Goal: Check status: Check status

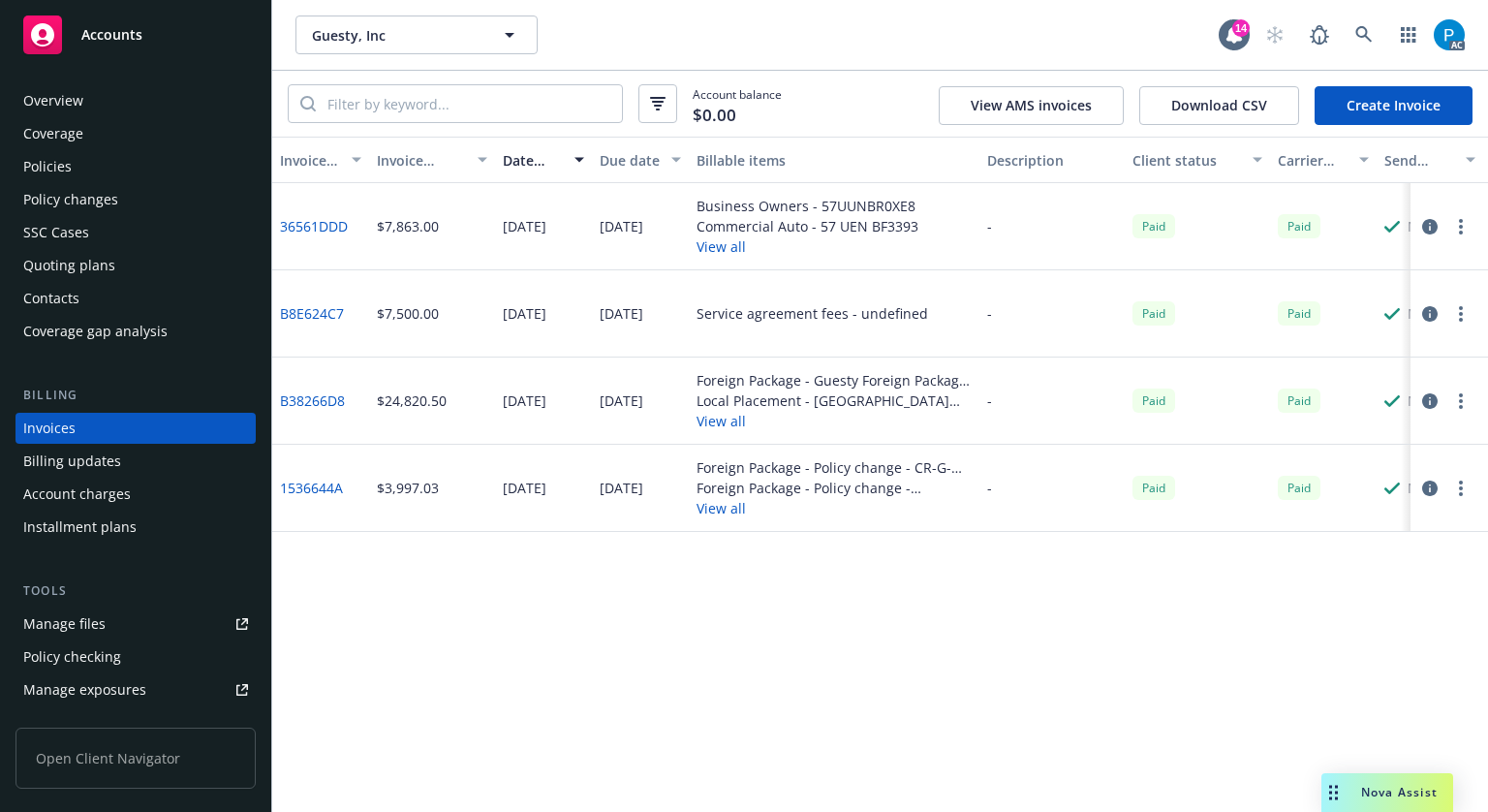
click at [149, 30] on div "Accounts" at bounding box center [136, 35] width 225 height 39
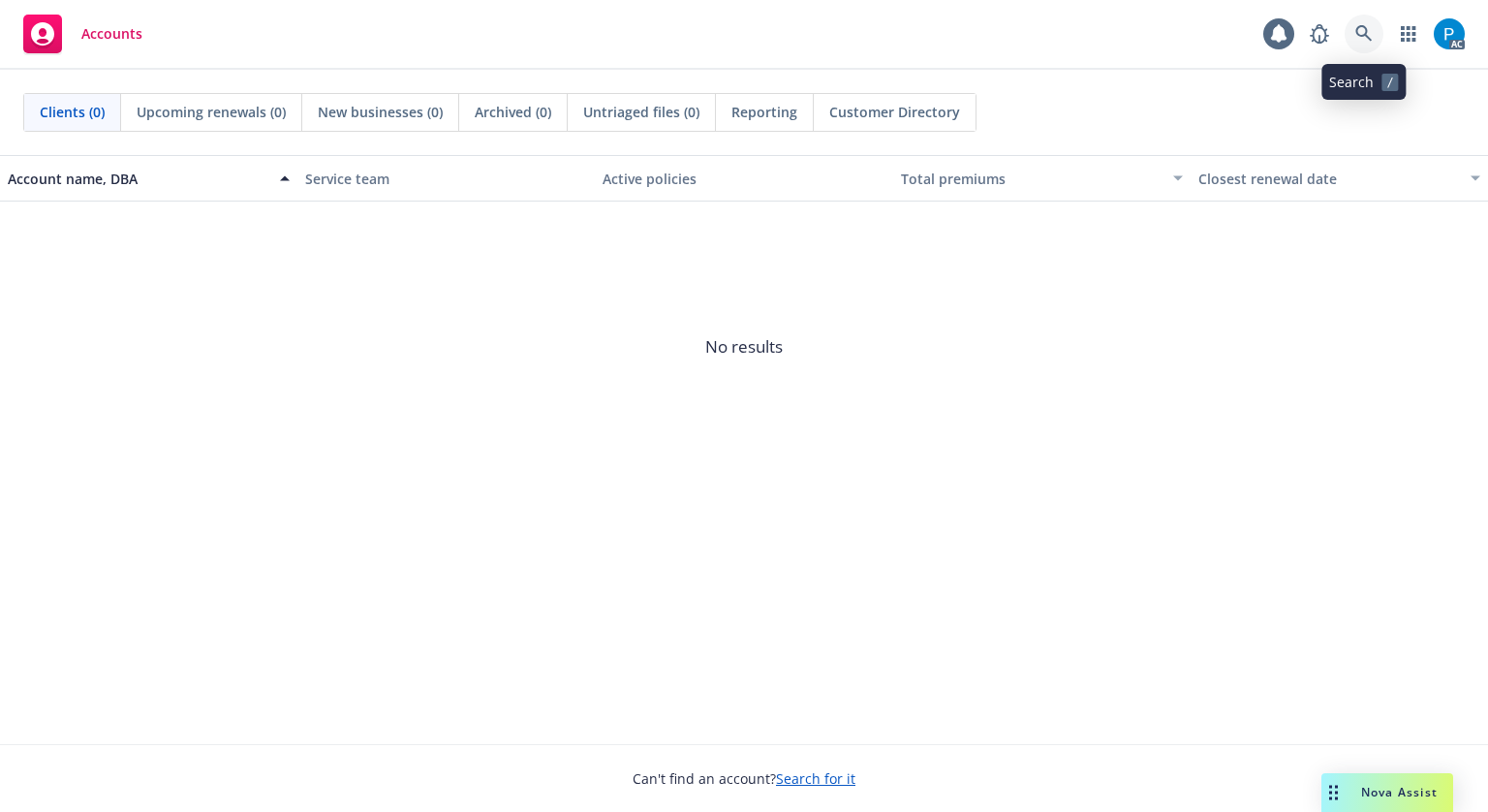
click at [1364, 35] on icon at bounding box center [1363, 33] width 17 height 17
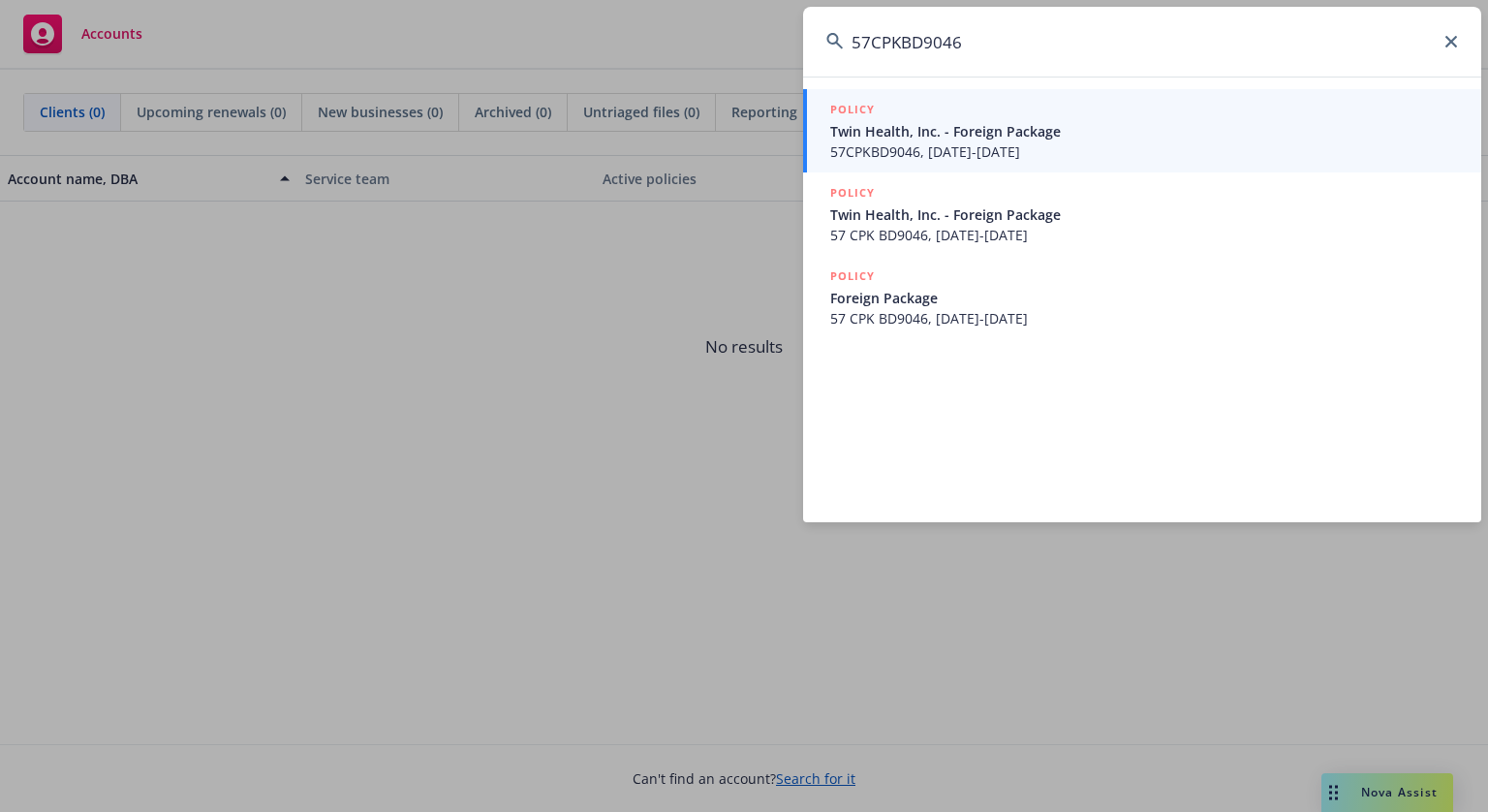
type input "57CPKBD9046"
click at [951, 136] on span "Twin Health, Inc. - Foreign Package" at bounding box center [1143, 131] width 628 height 20
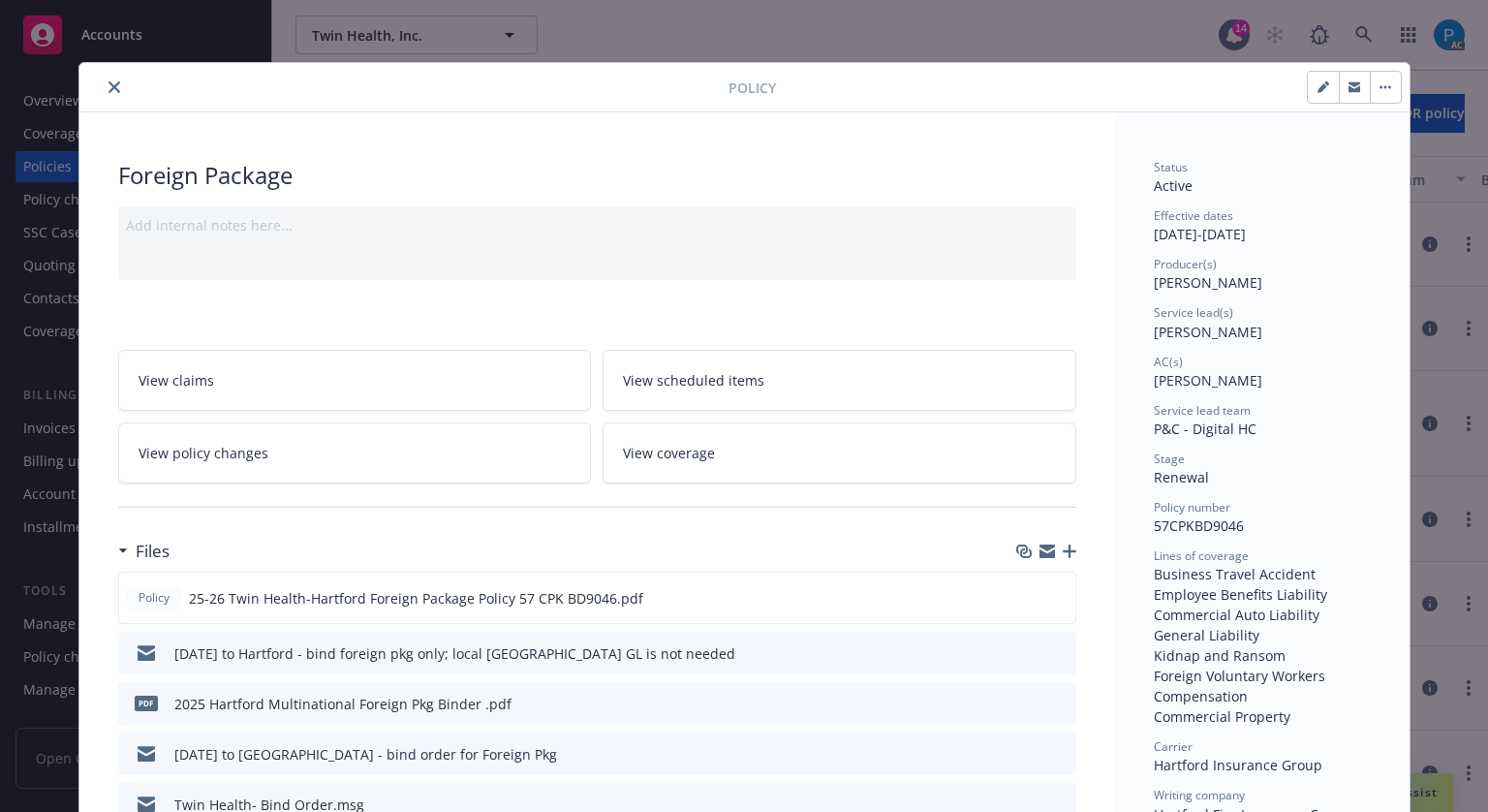
click at [108, 88] on icon "close" at bounding box center [114, 87] width 12 height 12
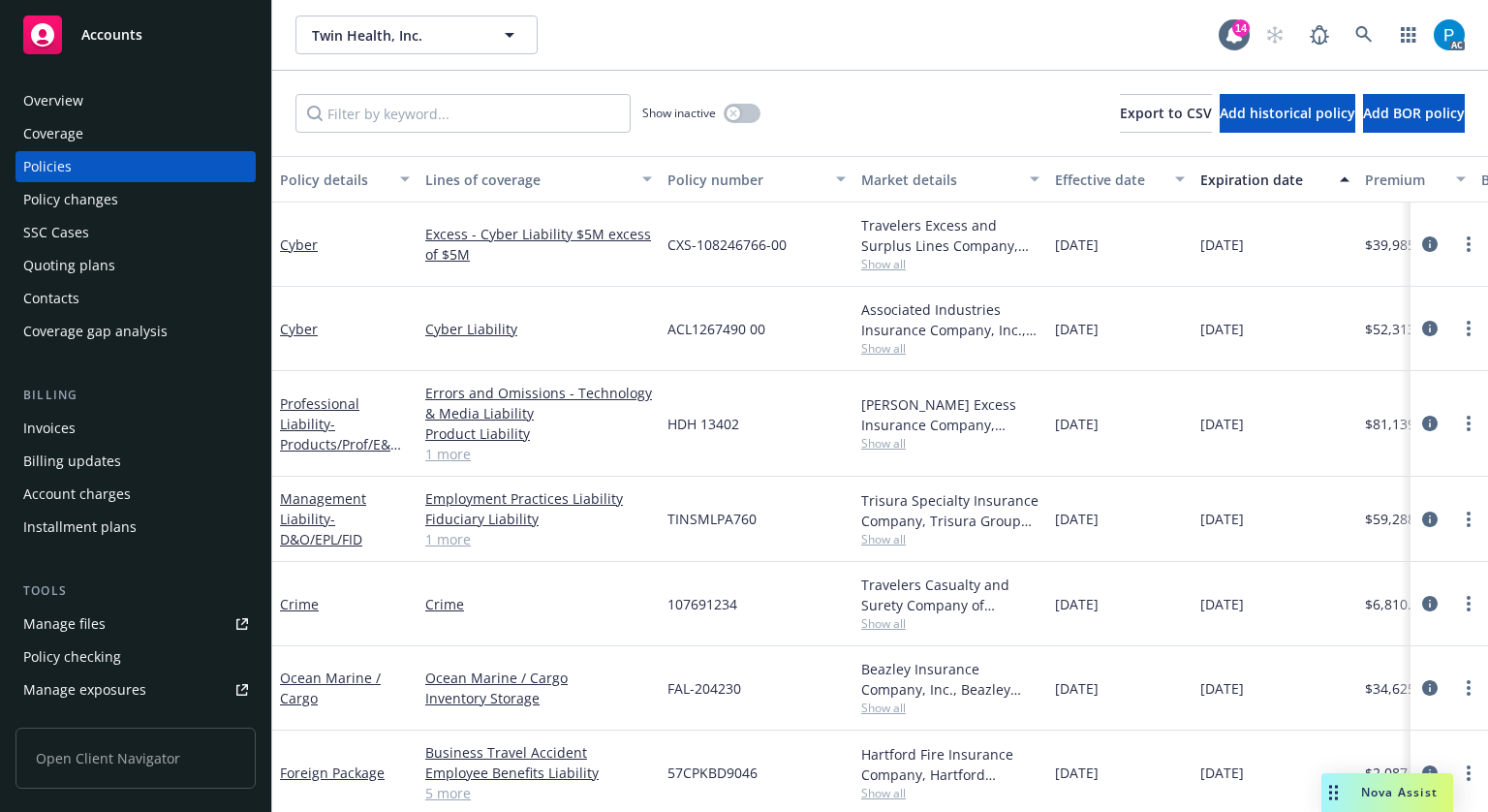
click at [62, 426] on div "Invoices" at bounding box center [50, 428] width 53 height 31
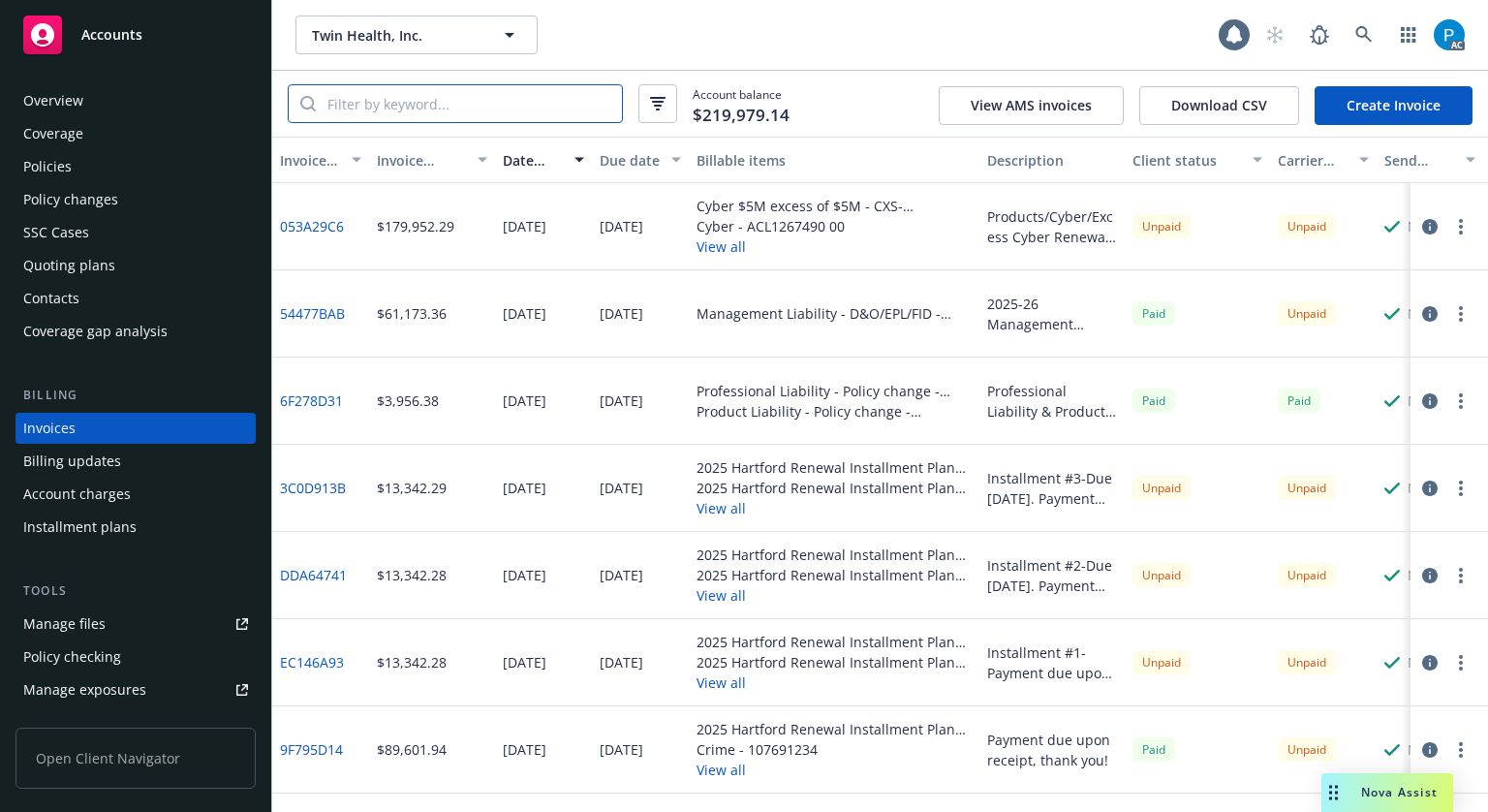
click at [440, 111] on input "search" at bounding box center [469, 103] width 307 height 37
paste input "57CPKBD9046"
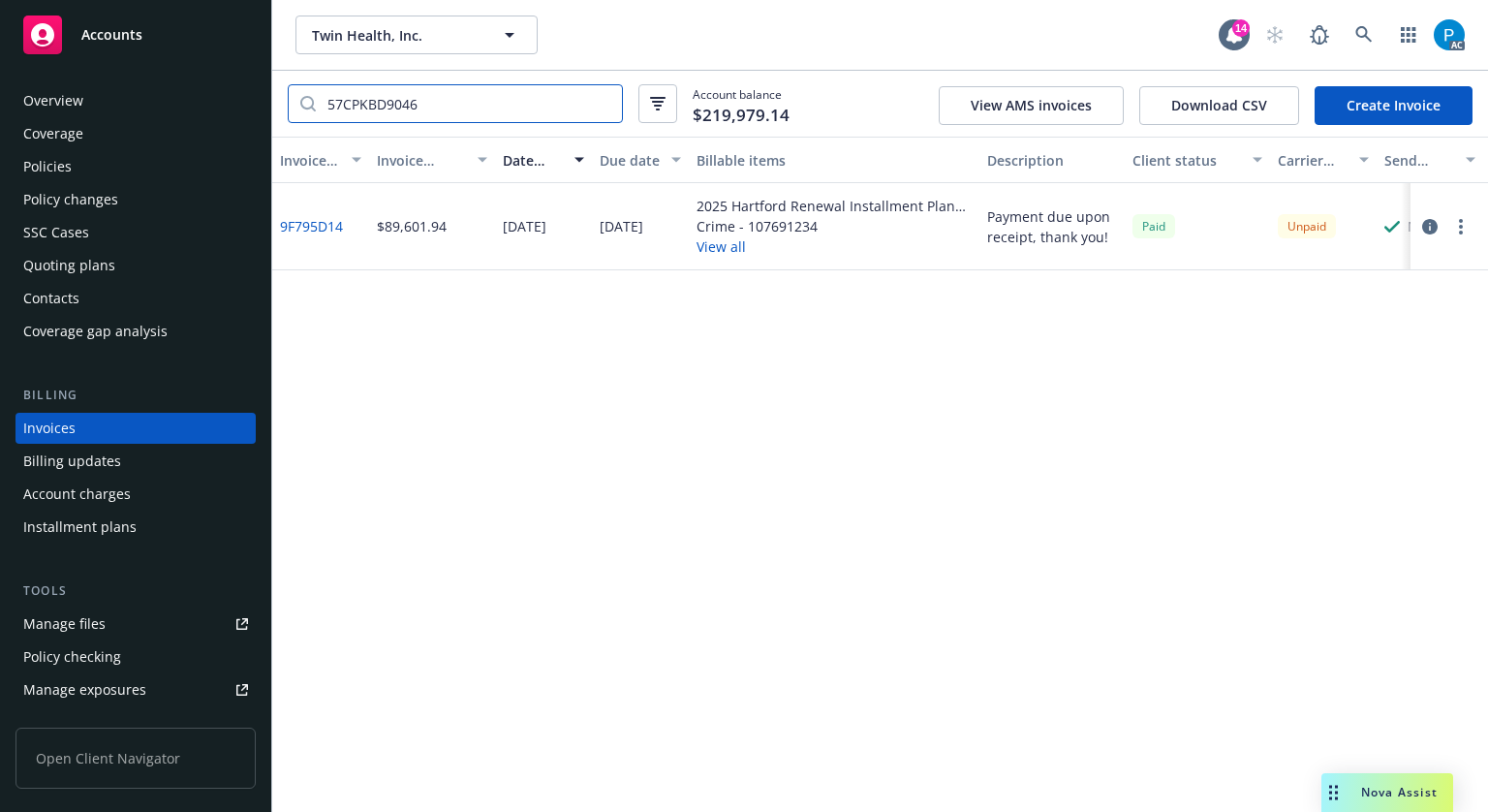
type input "57CPKBD9046"
click at [1425, 235] on button "button" at bounding box center [1430, 226] width 23 height 23
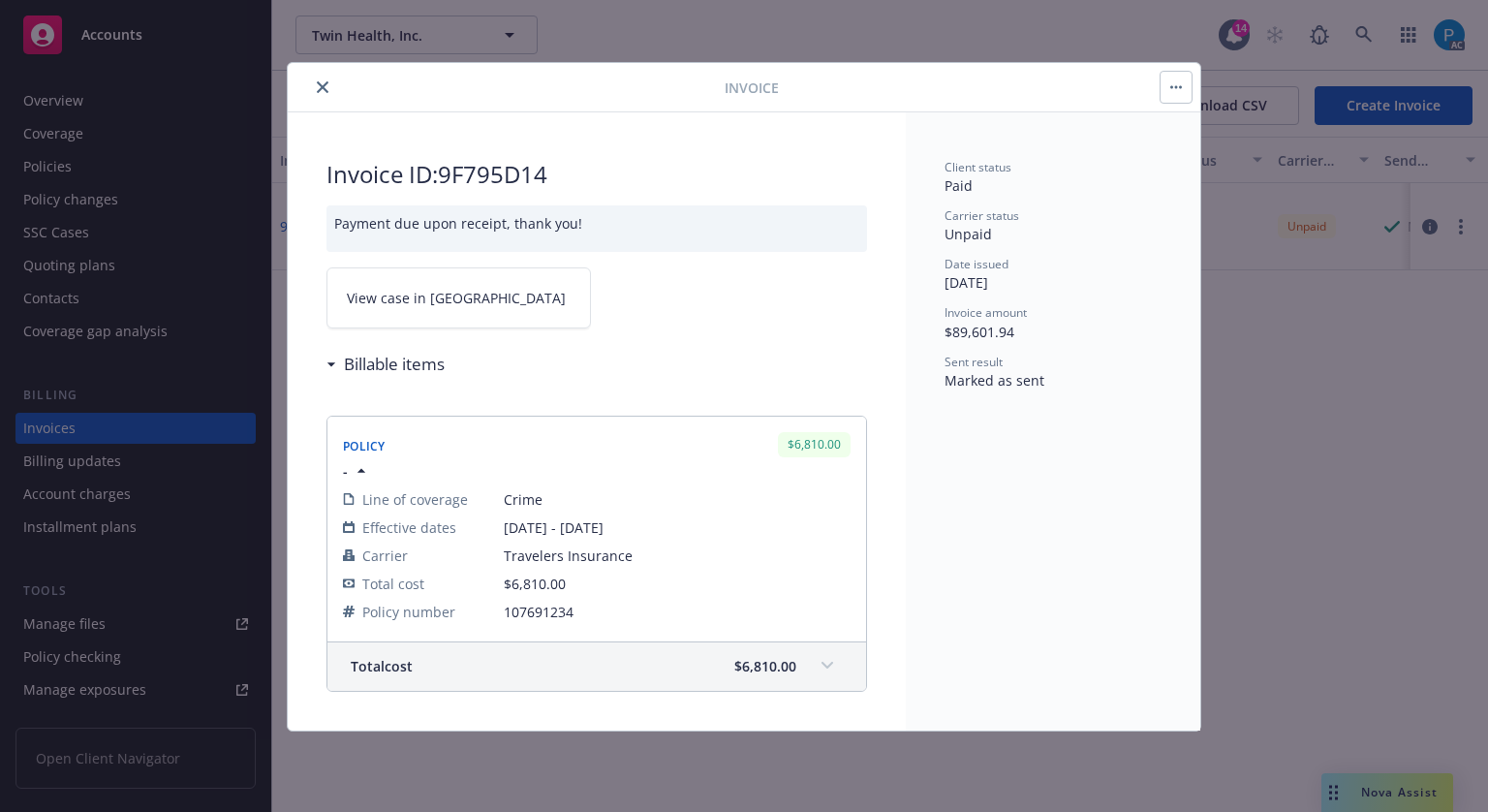
click at [475, 307] on link "View case in [GEOGRAPHIC_DATA]" at bounding box center [458, 298] width 265 height 61
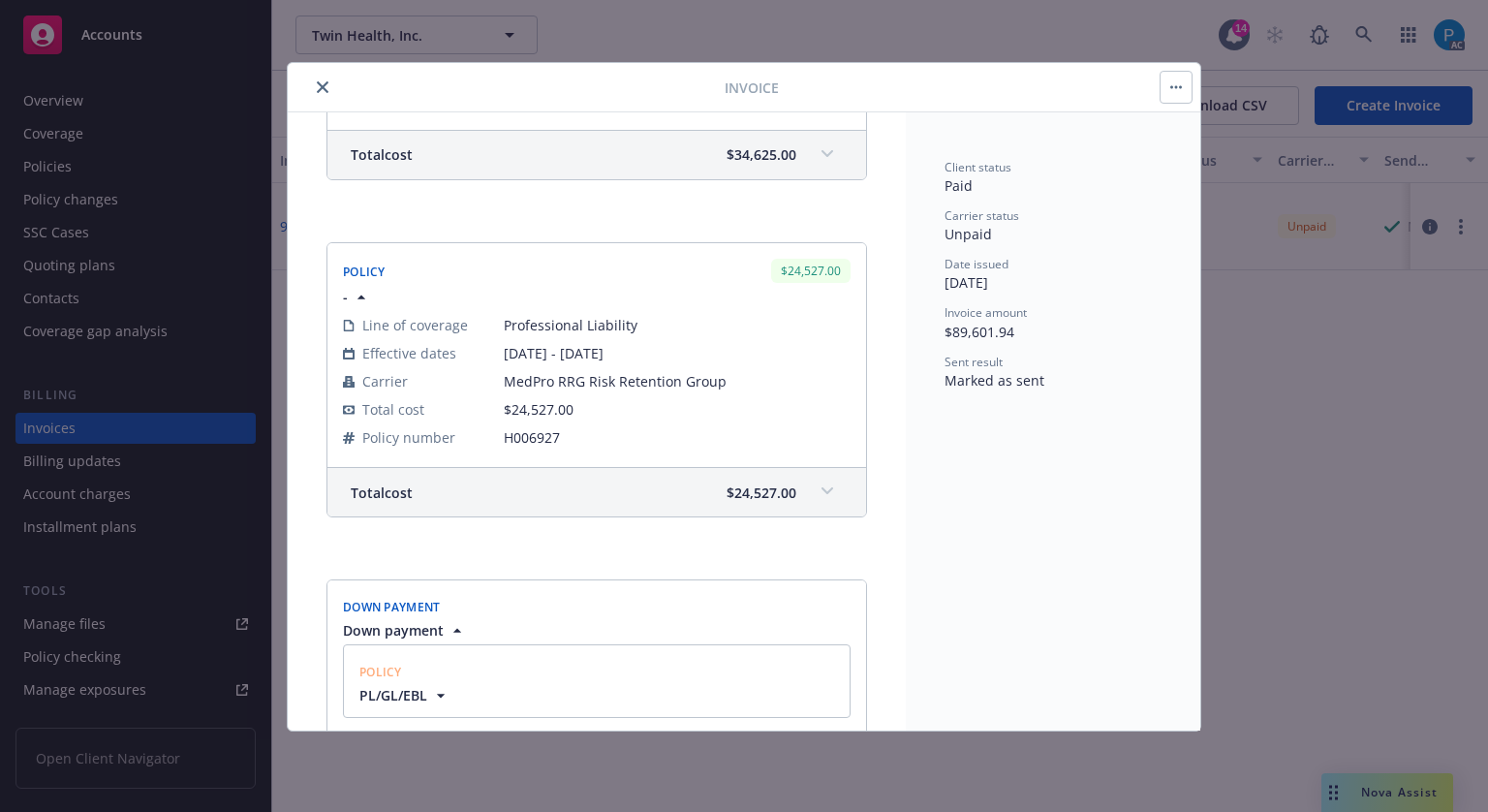
scroll to position [1259, 0]
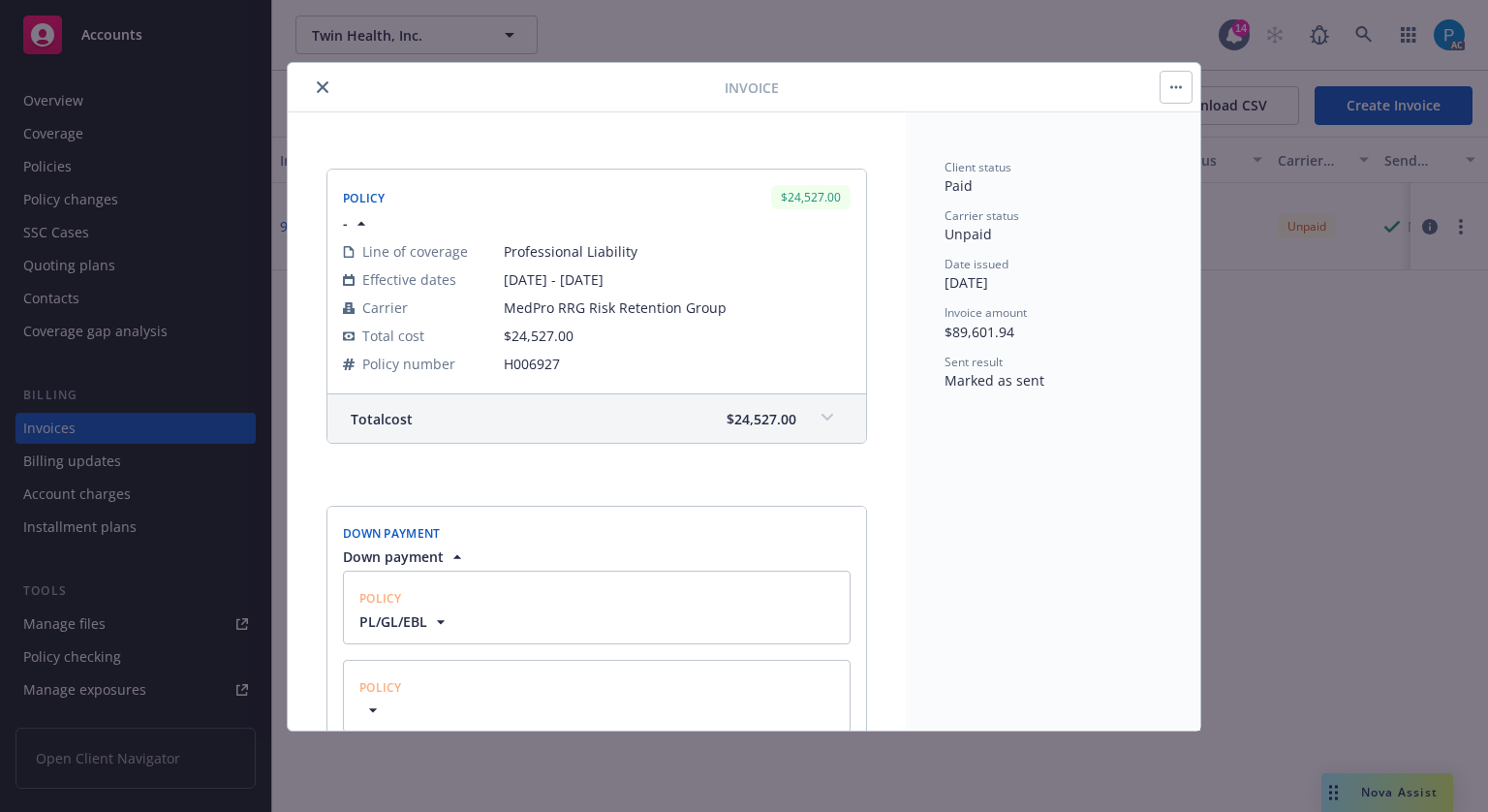
click at [788, 431] on div "Total cost $24,527.00" at bounding box center [597, 419] width 539 height 49
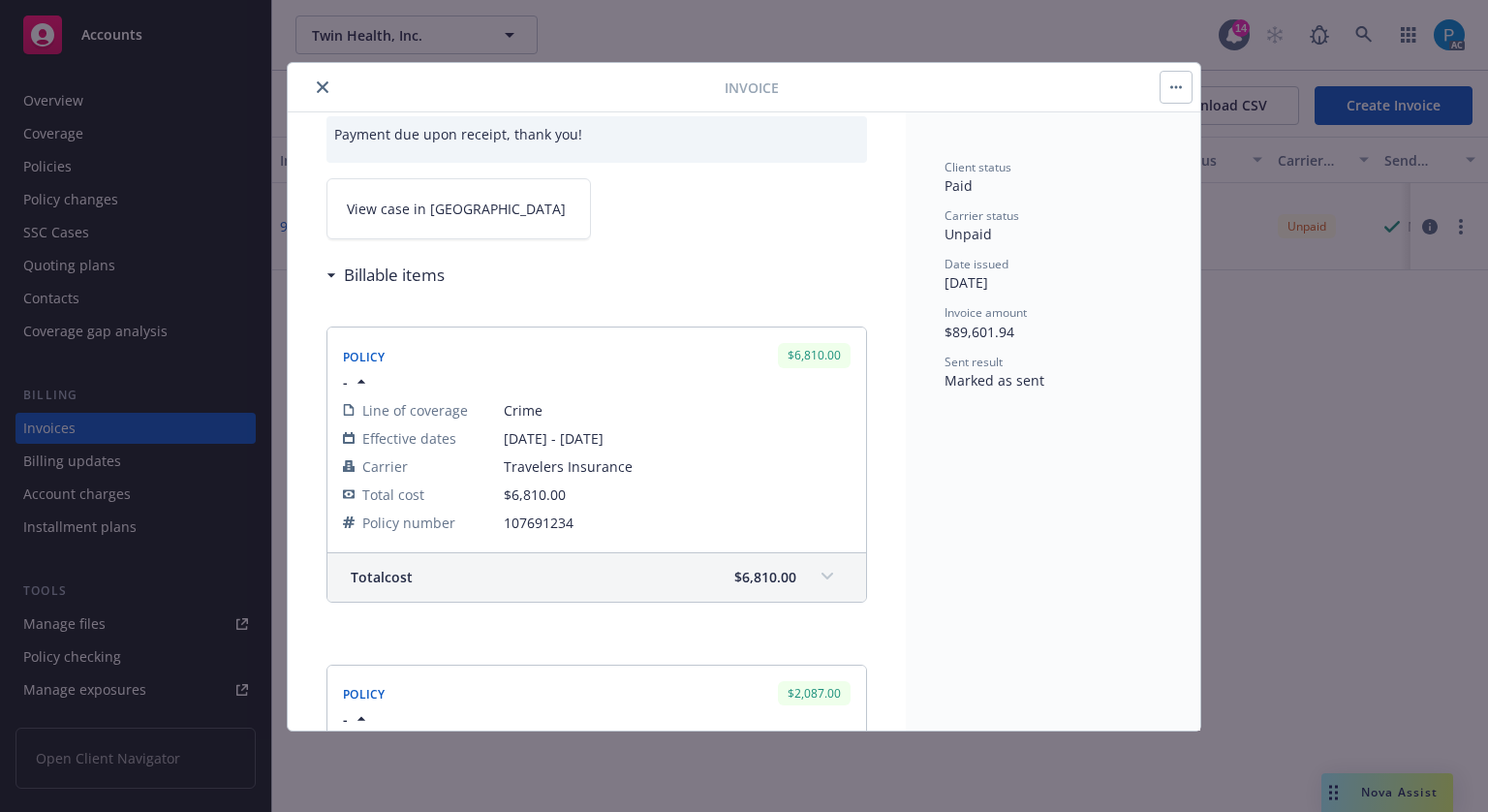
scroll to position [0, 0]
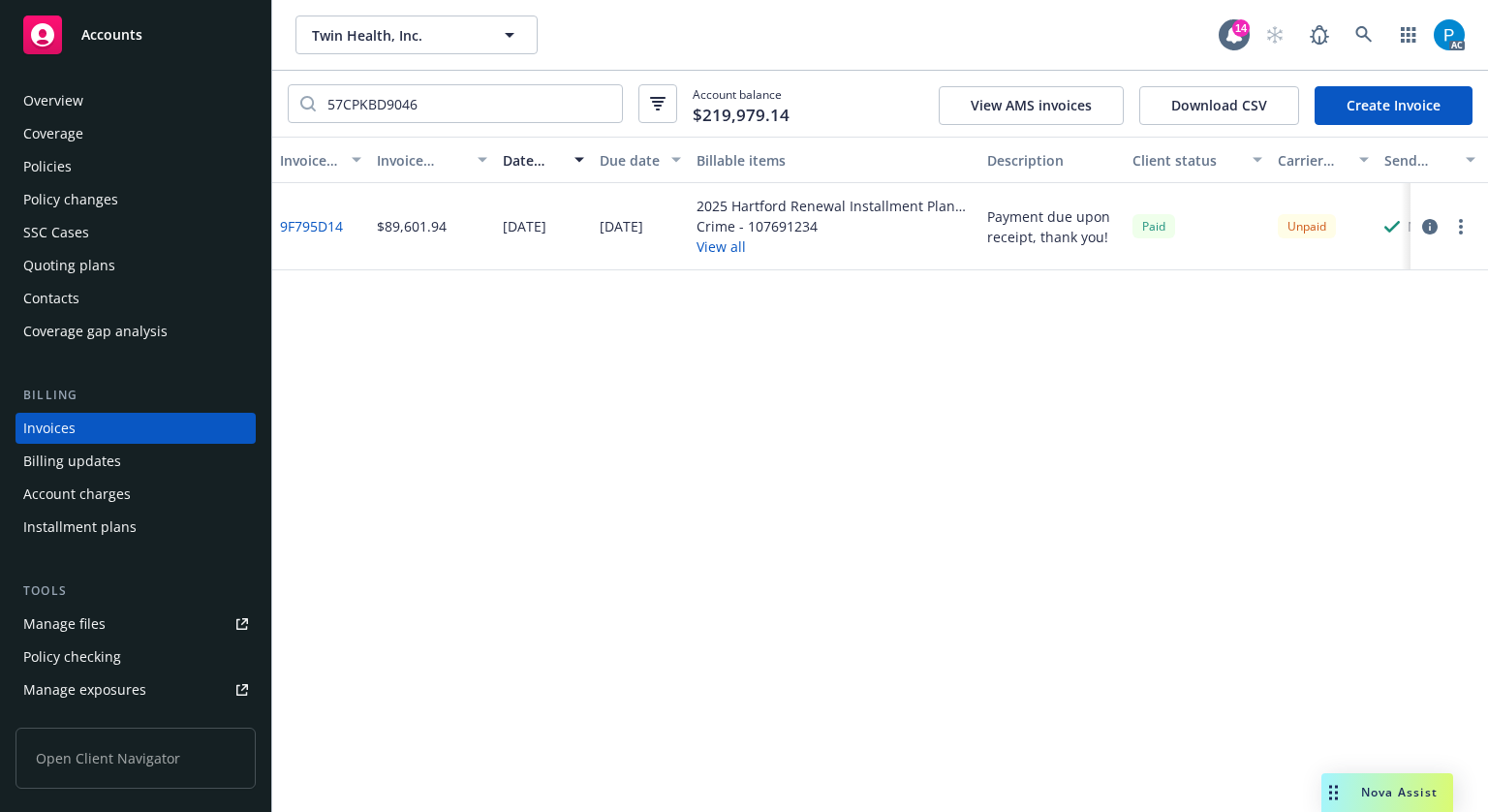
click at [1429, 225] on icon "button" at bounding box center [1430, 226] width 16 height 16
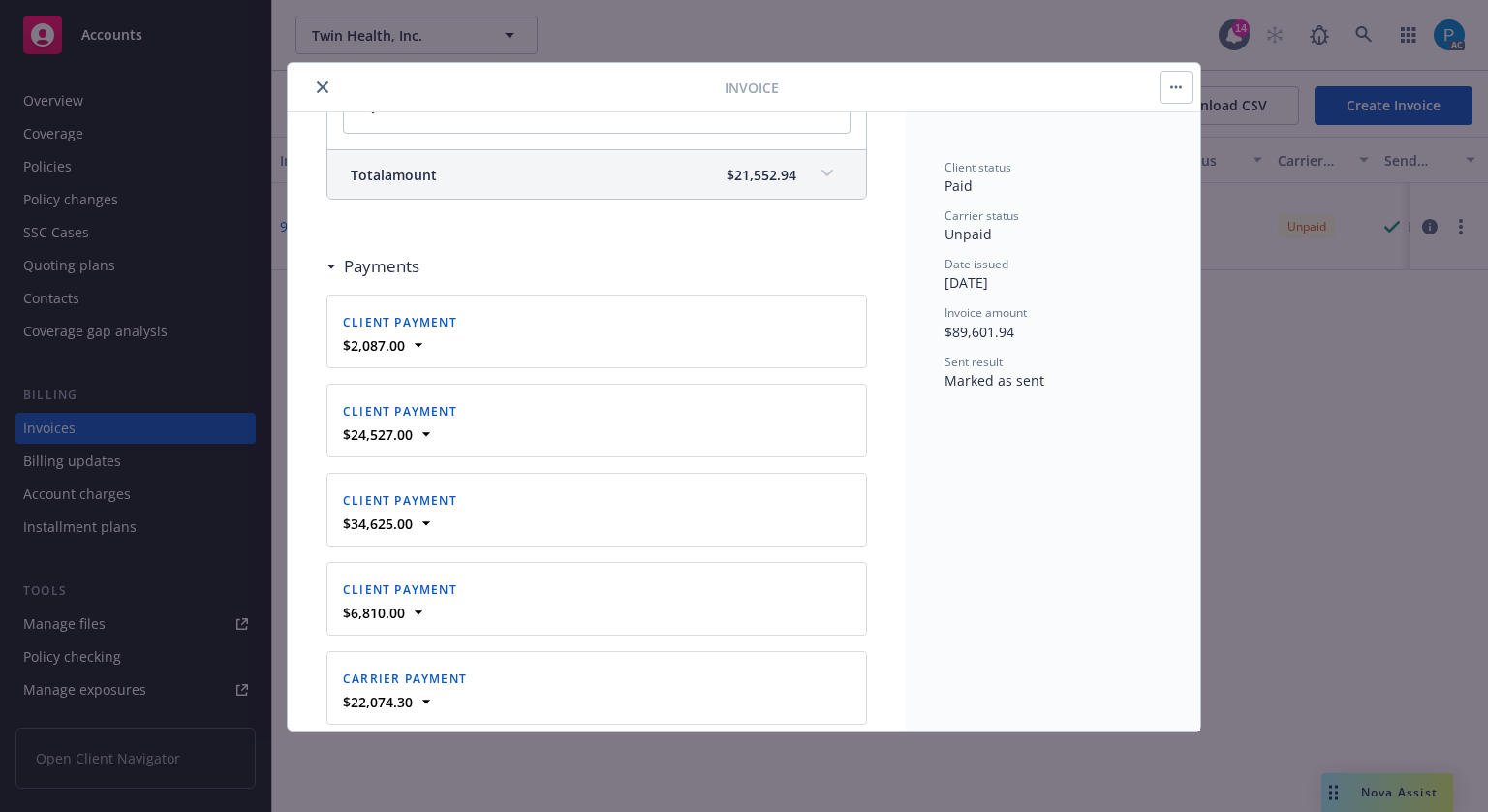
scroll to position [1646, 0]
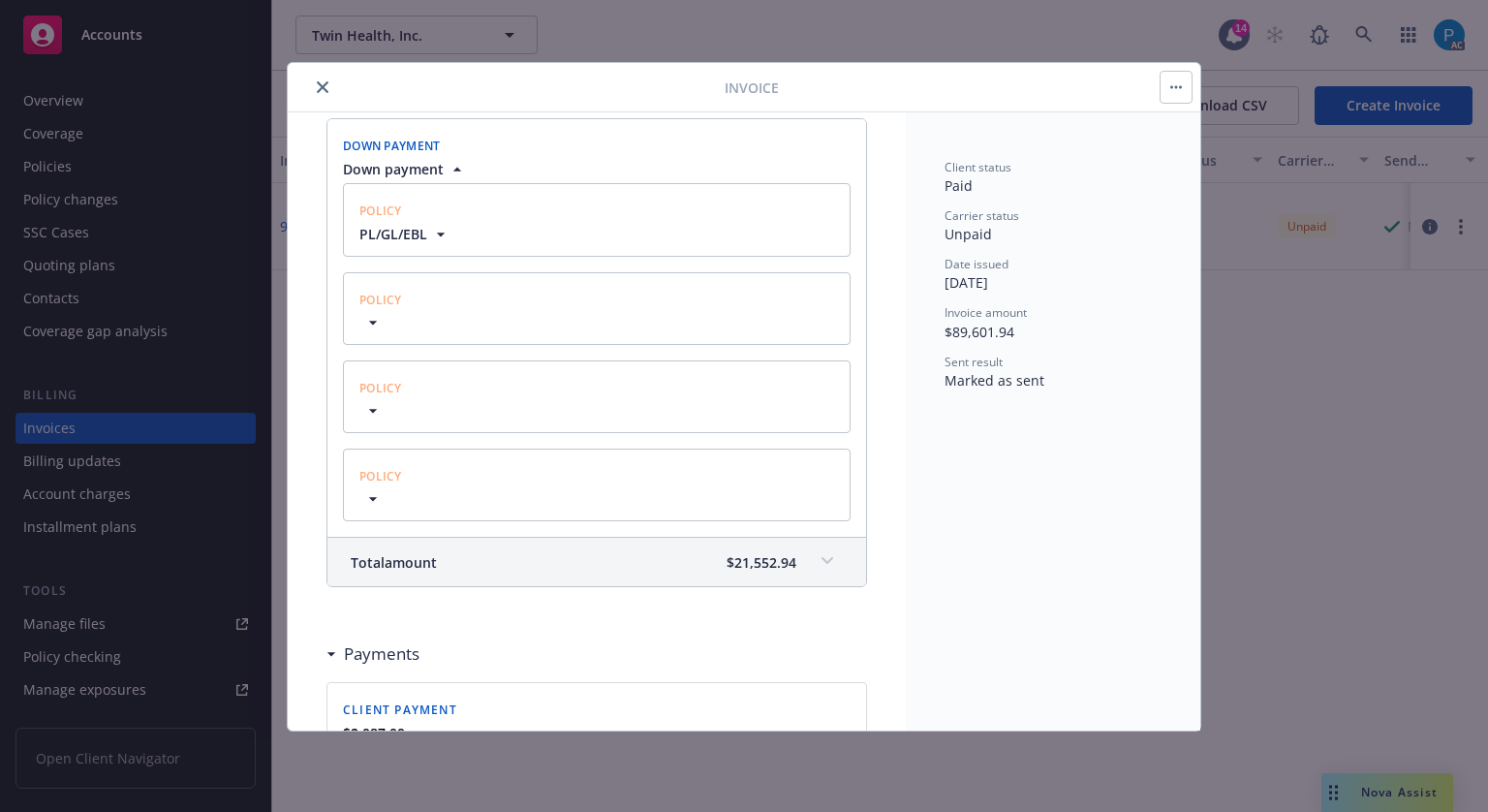
click at [434, 238] on icon "button" at bounding box center [441, 234] width 20 height 20
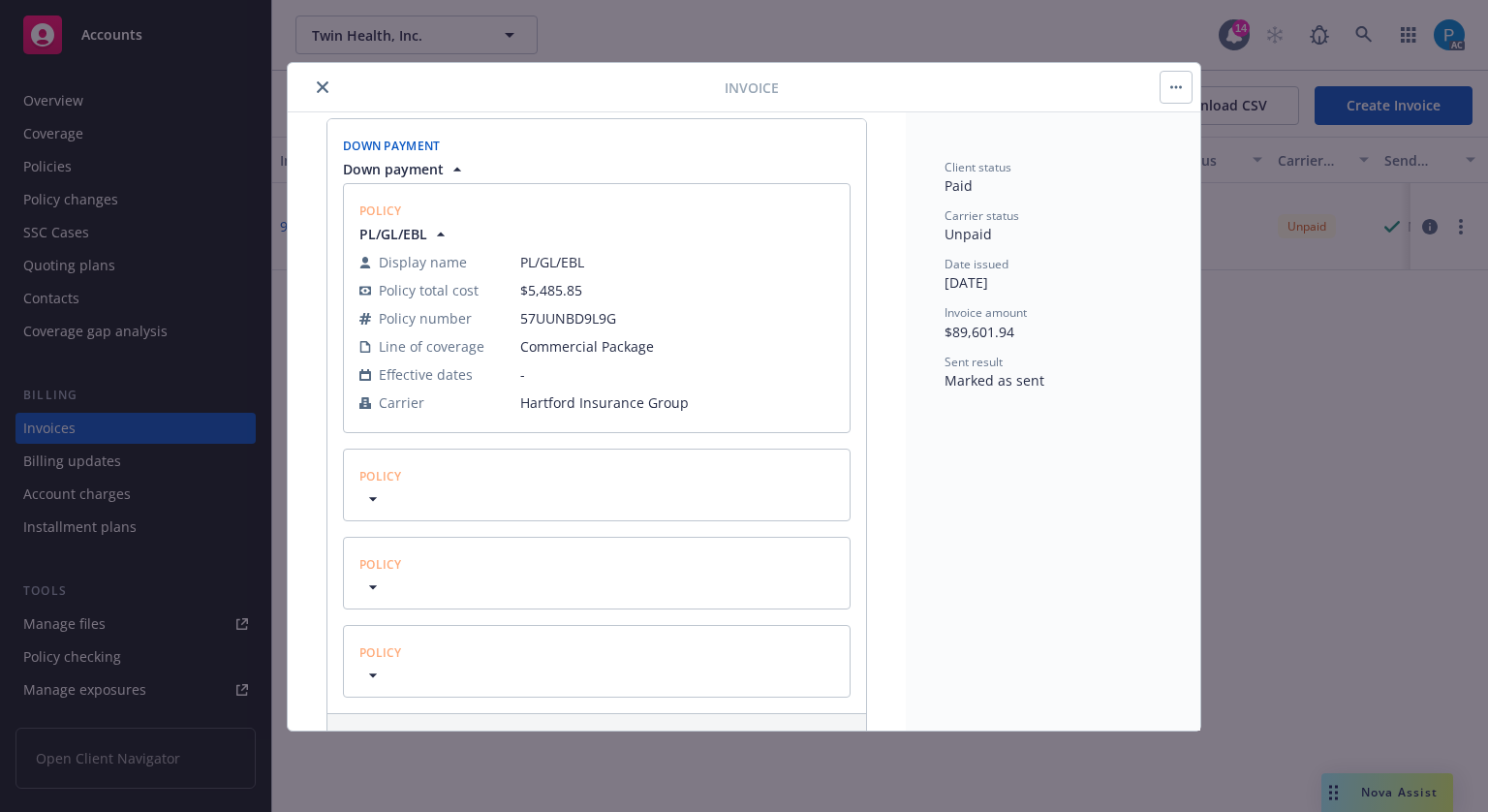
click at [381, 504] on div "Policy Policy total cost $1,641.86 Policy number 57RHUBF8PW8 Line of coverage C…" at bounding box center [597, 484] width 508 height 72
click at [372, 498] on icon "button" at bounding box center [373, 499] width 20 height 20
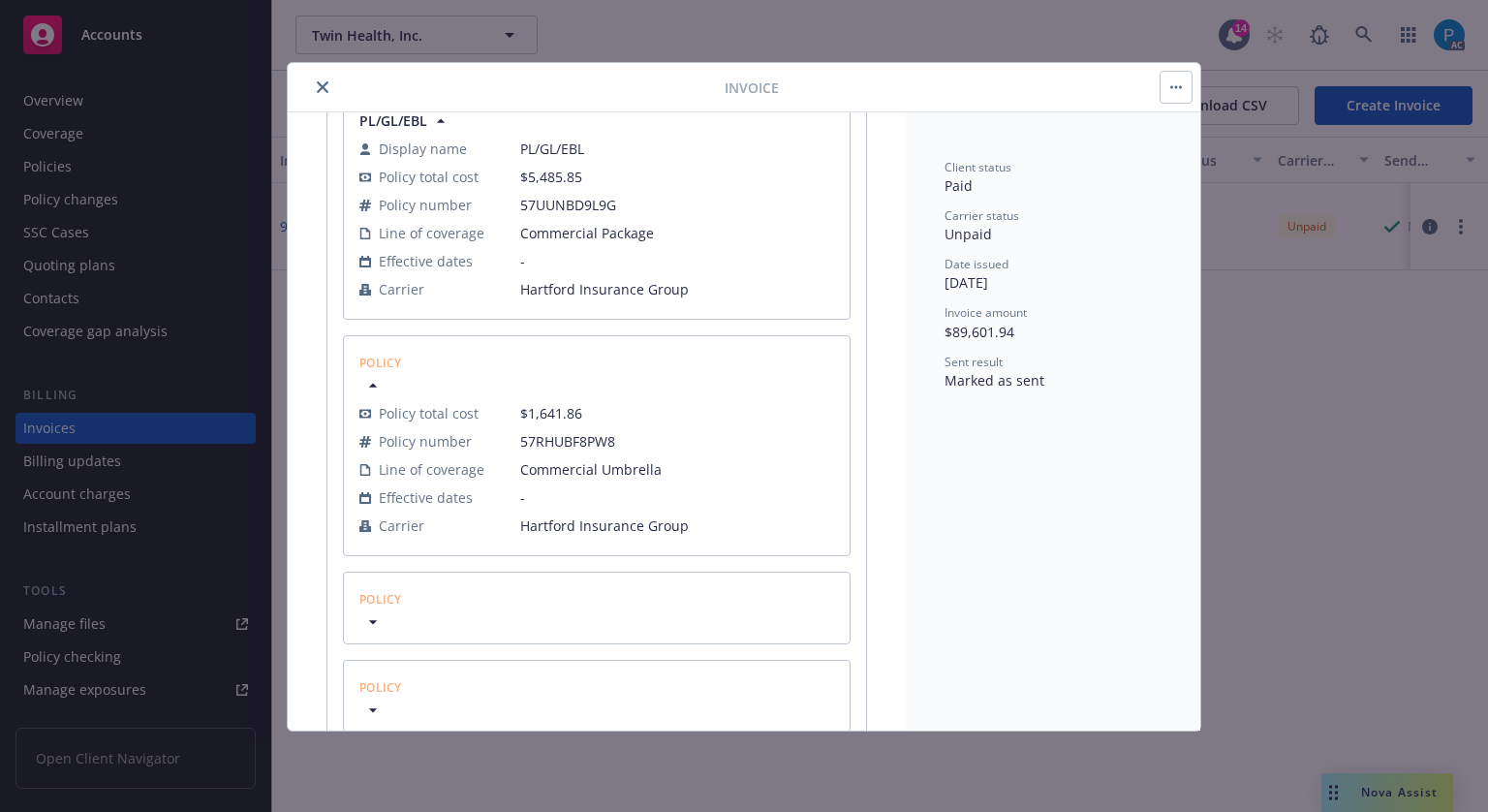
scroll to position [1937, 0]
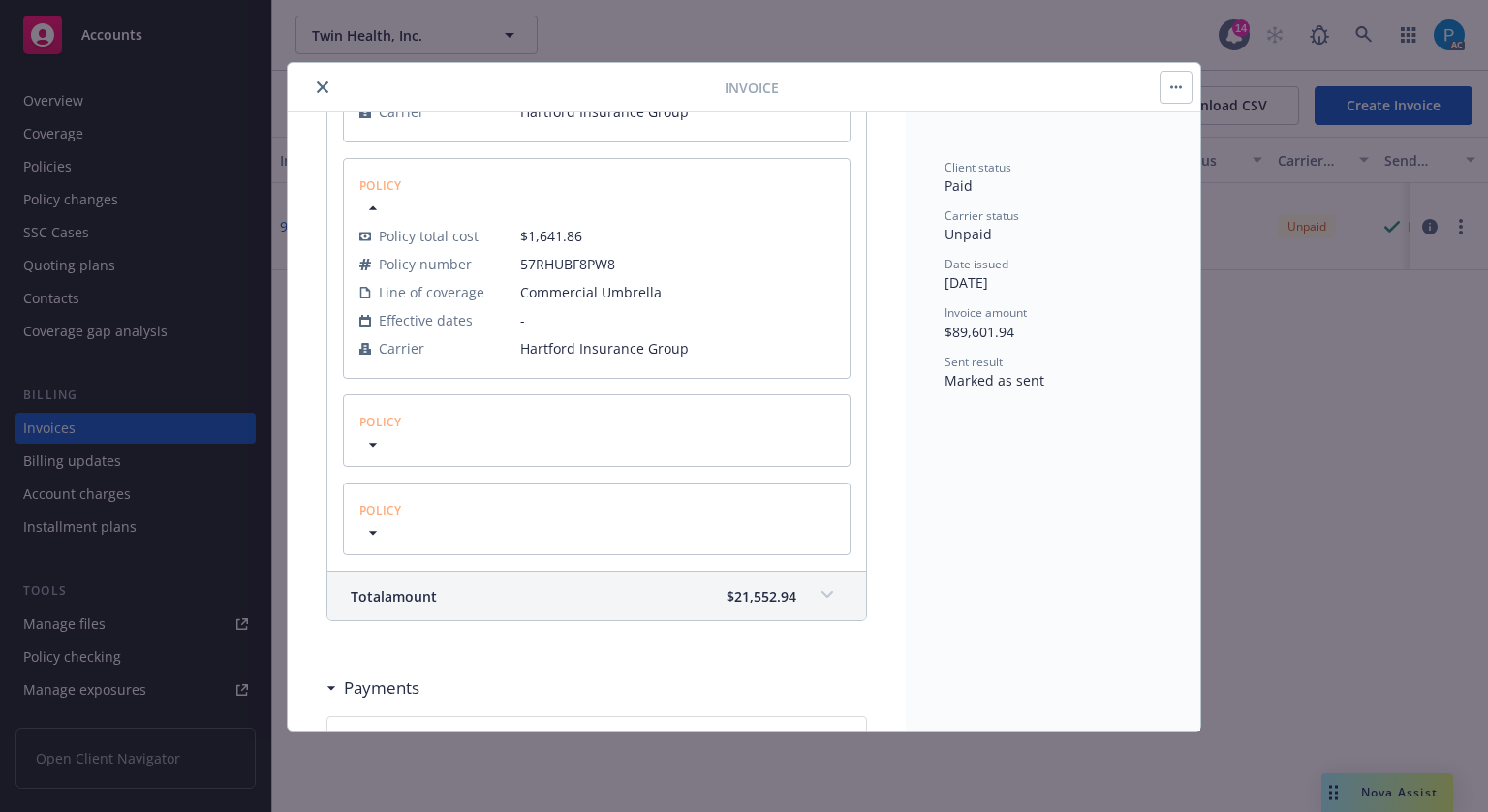
click at [368, 435] on icon "button" at bounding box center [373, 445] width 20 height 20
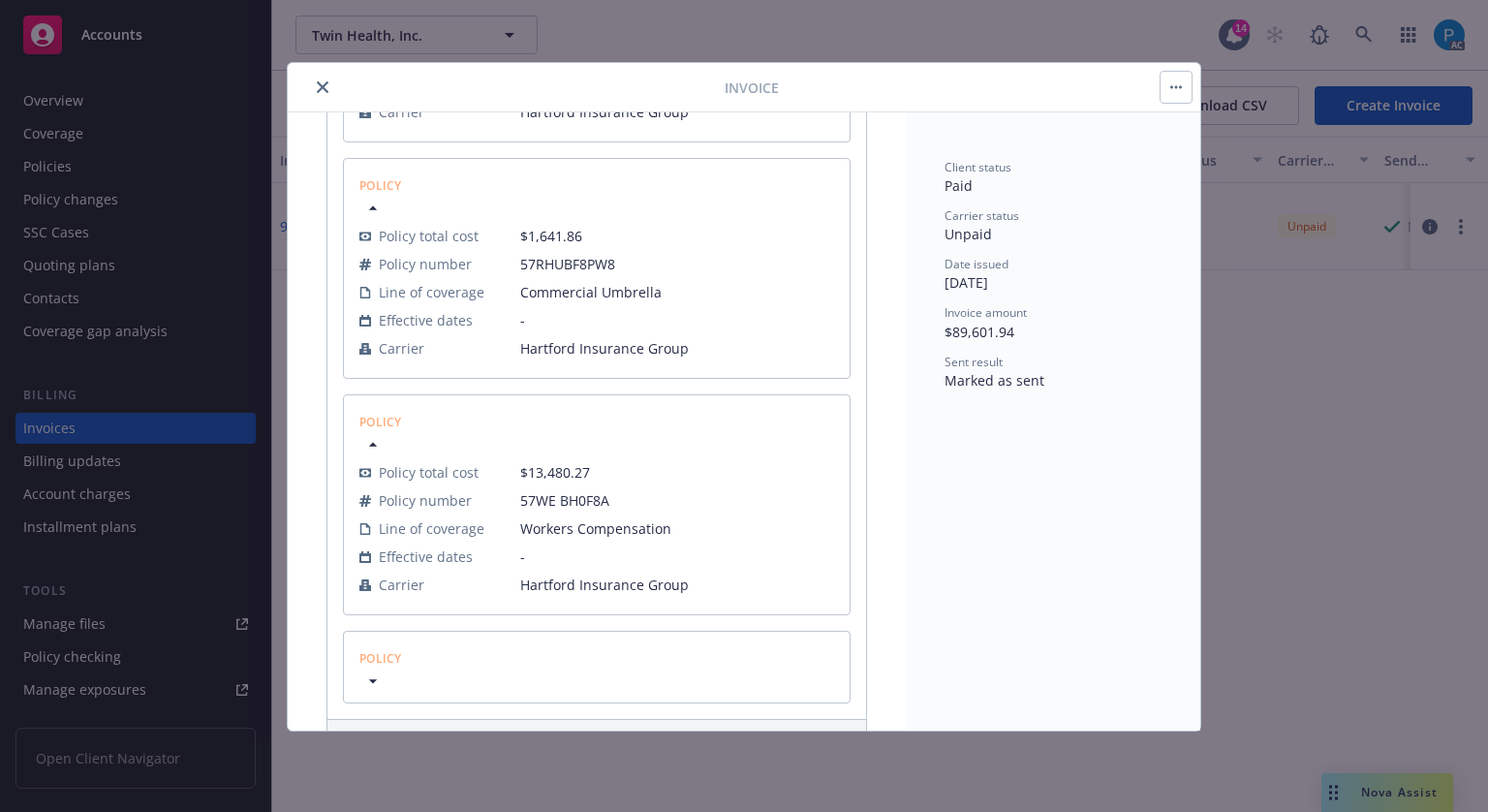
scroll to position [2034, 0]
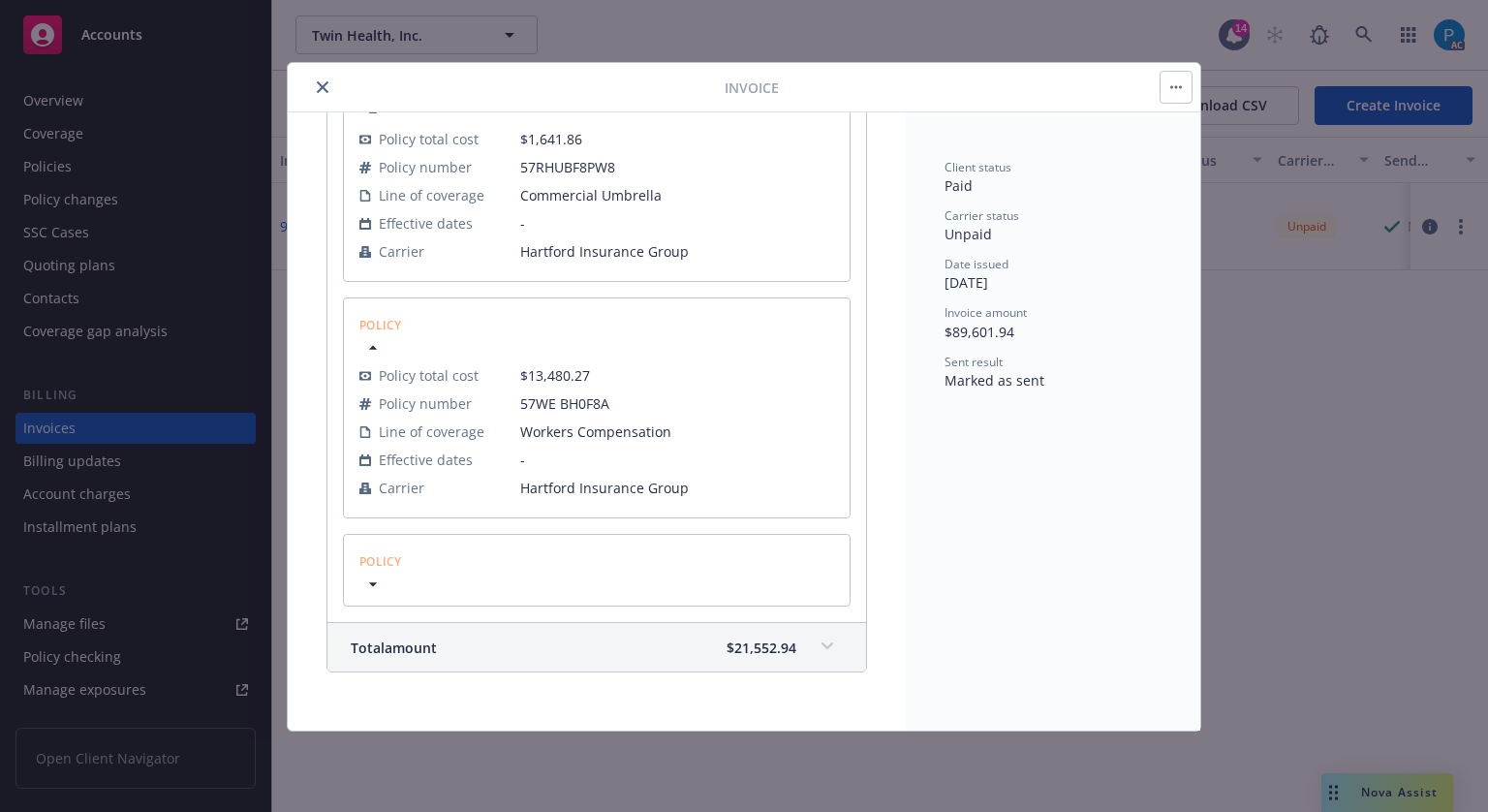
click at [369, 578] on icon "button" at bounding box center [373, 584] width 20 height 20
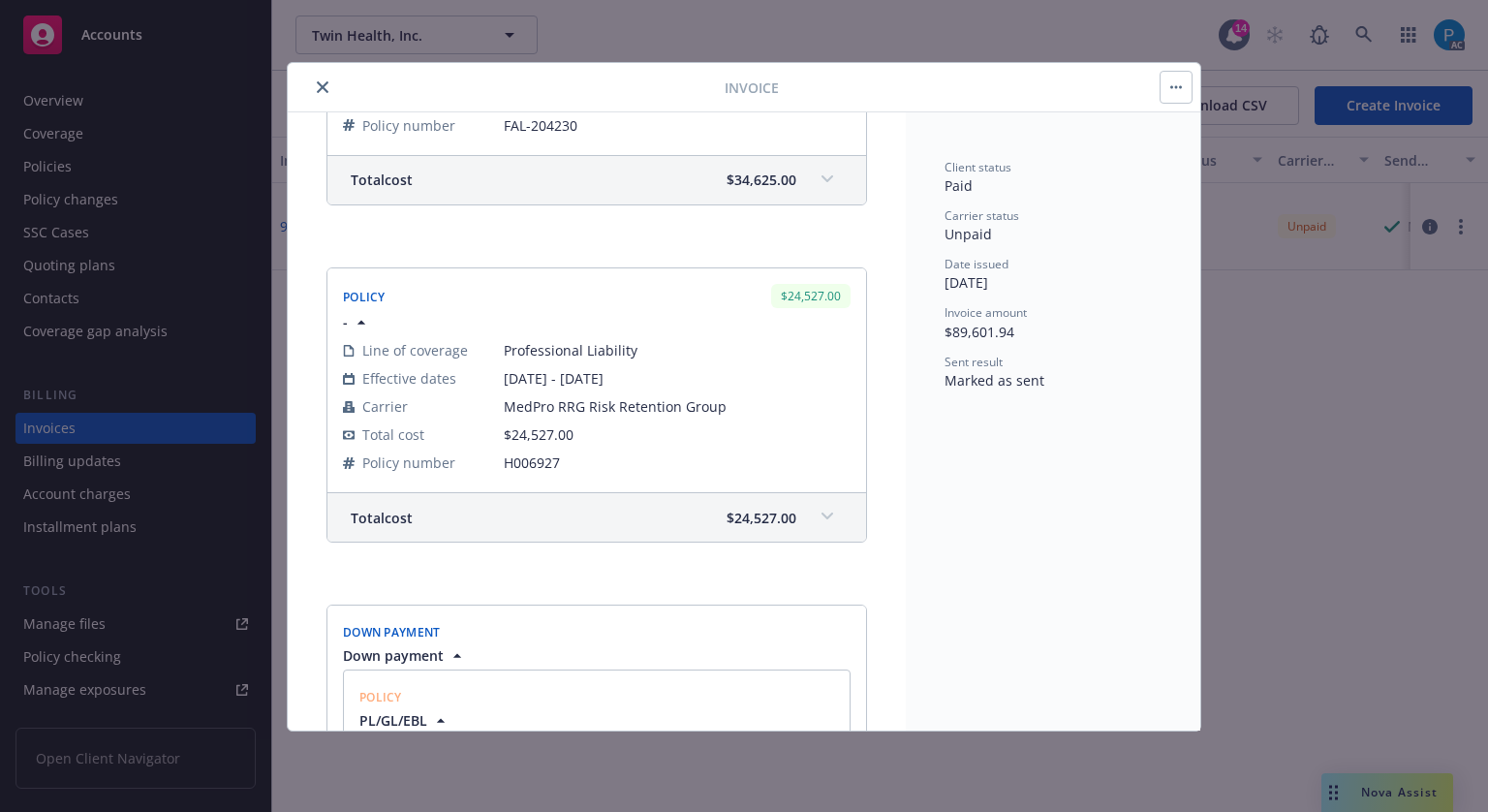
scroll to position [1259, 0]
